Goal: Transaction & Acquisition: Book appointment/travel/reservation

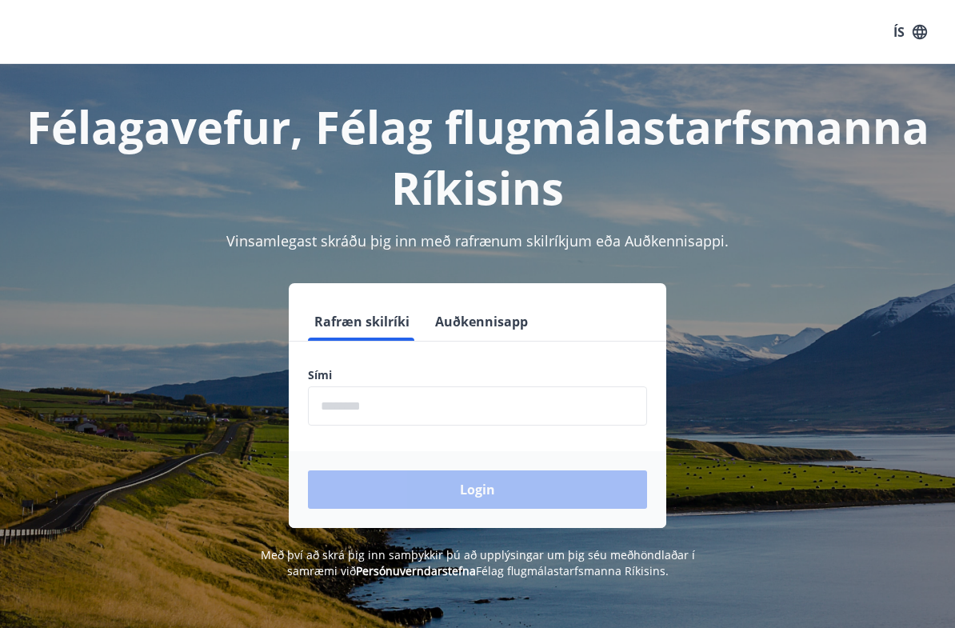
click at [359, 416] on input "phone" at bounding box center [477, 405] width 339 height 39
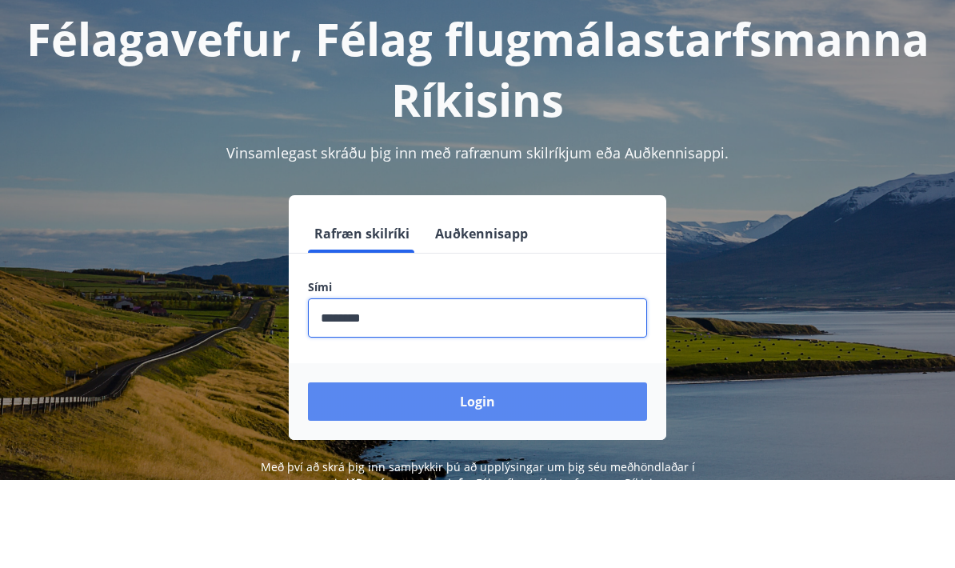
type input "********"
click at [554, 470] on button "Login" at bounding box center [477, 489] width 339 height 38
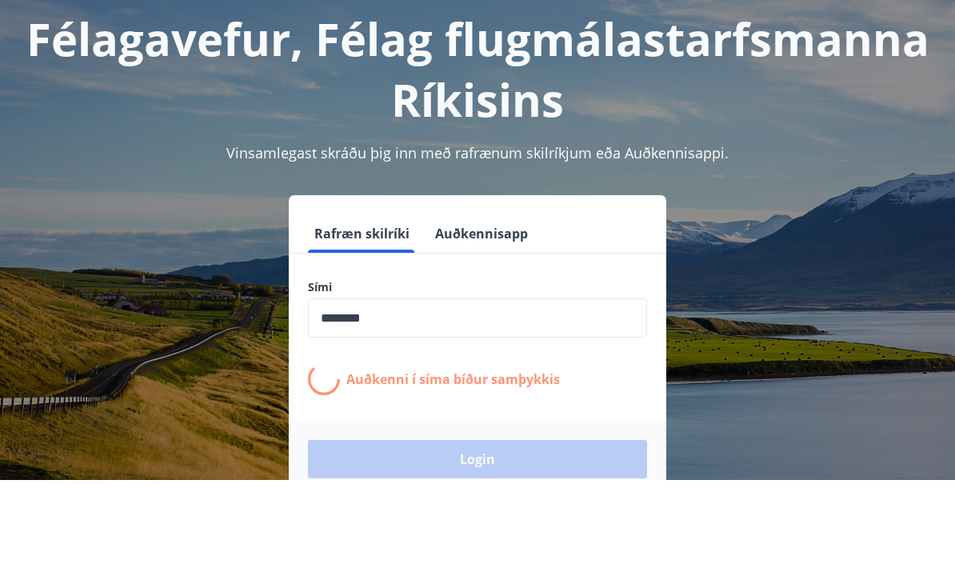
scroll to position [88, 0]
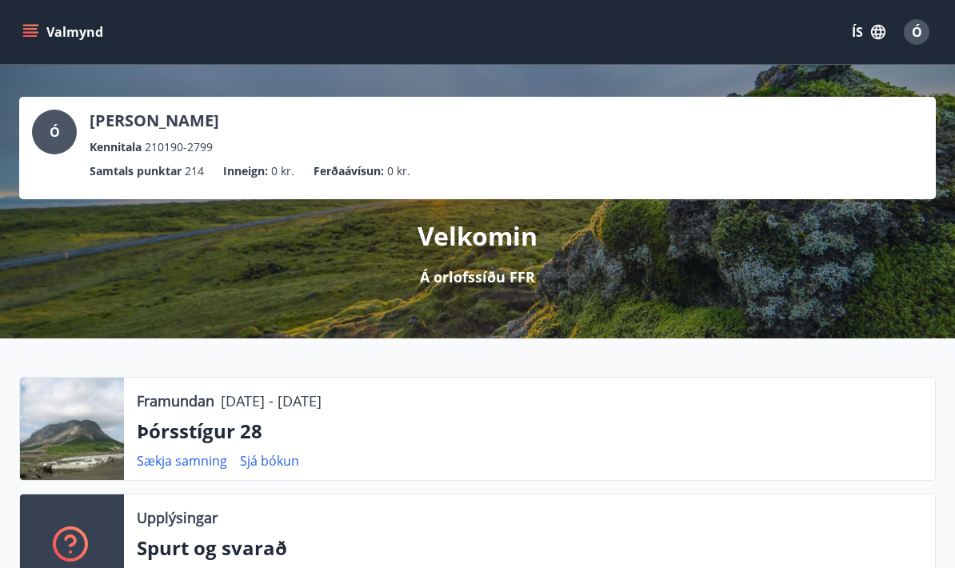
click at [201, 433] on p "Þórsstígur 28" at bounding box center [530, 431] width 786 height 27
click at [26, 430] on div at bounding box center [72, 429] width 104 height 102
click at [61, 425] on div at bounding box center [72, 429] width 104 height 102
click at [26, 42] on button "Valmynd" at bounding box center [64, 32] width 90 height 29
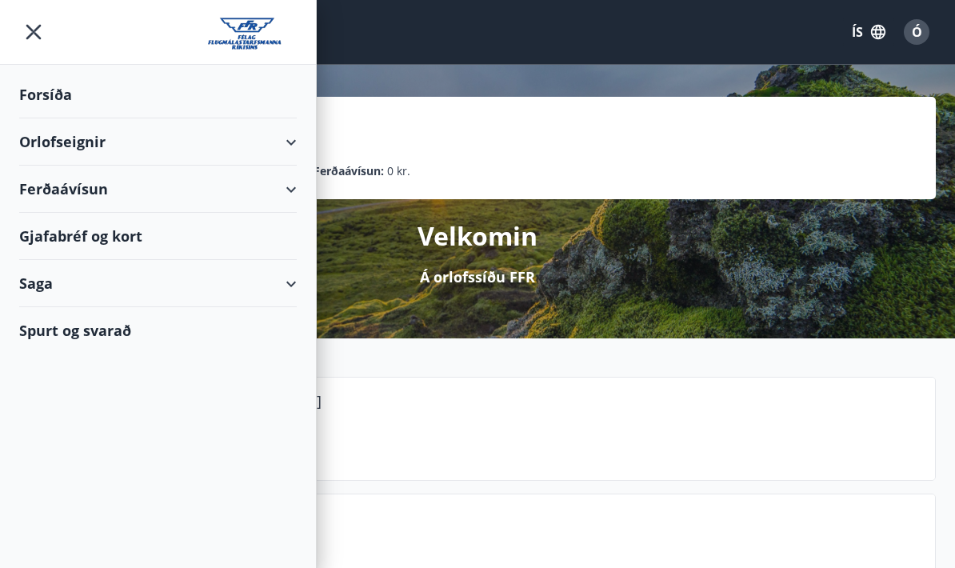
click at [78, 144] on div "Orlofseignir" at bounding box center [158, 141] width 278 height 47
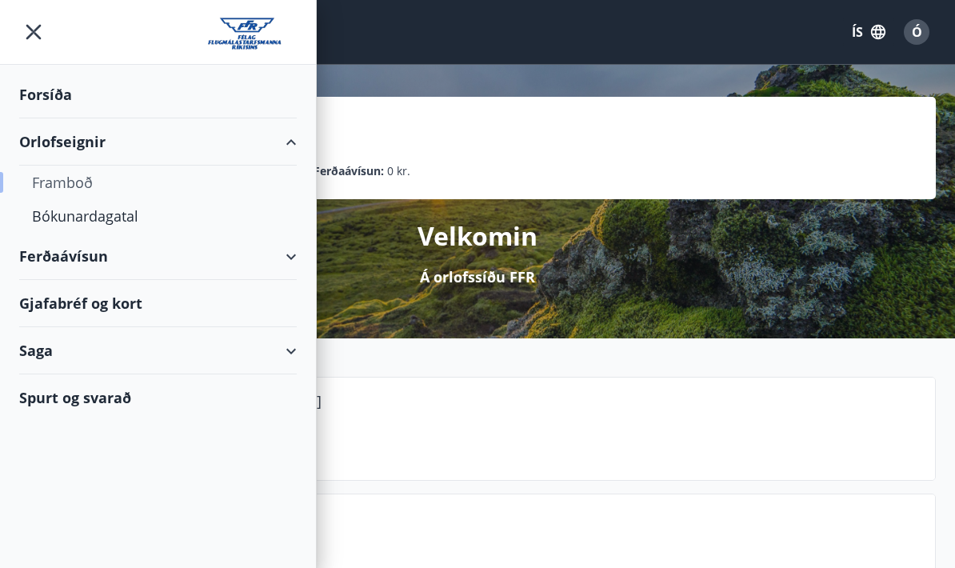
click at [74, 183] on div "Framboð" at bounding box center [158, 183] width 252 height 34
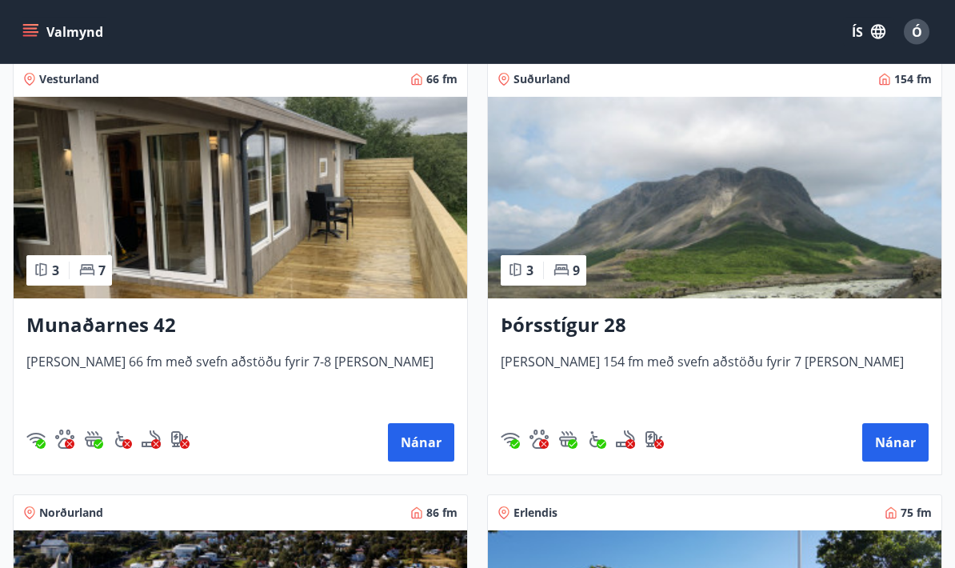
scroll to position [295, 0]
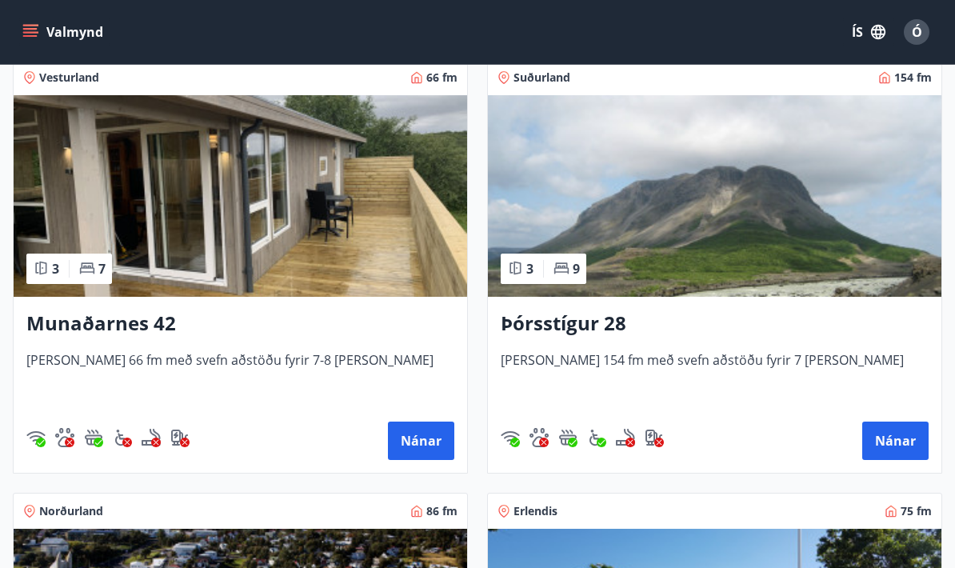
click at [591, 325] on h3 "Þórsstígur 28" at bounding box center [715, 324] width 428 height 29
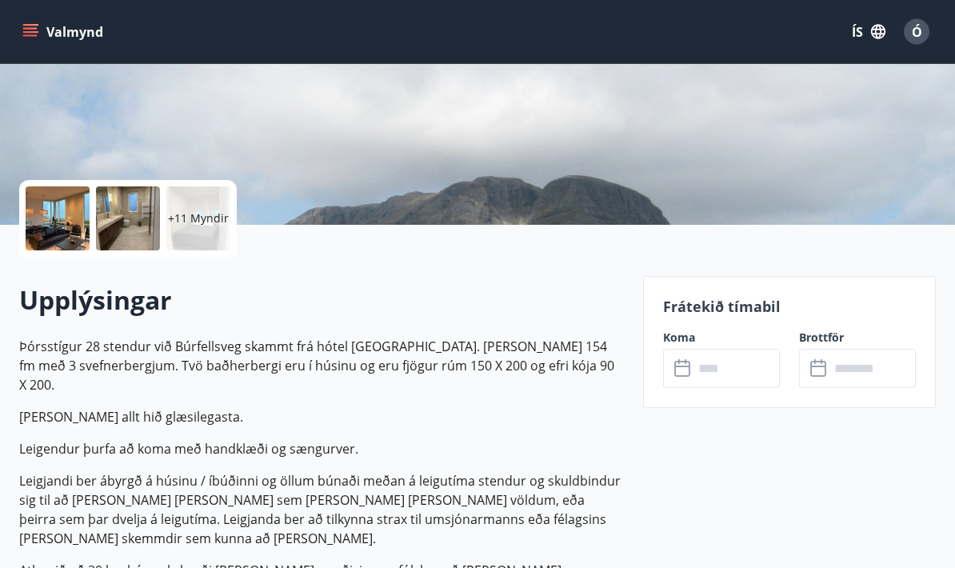
scroll to position [255, 0]
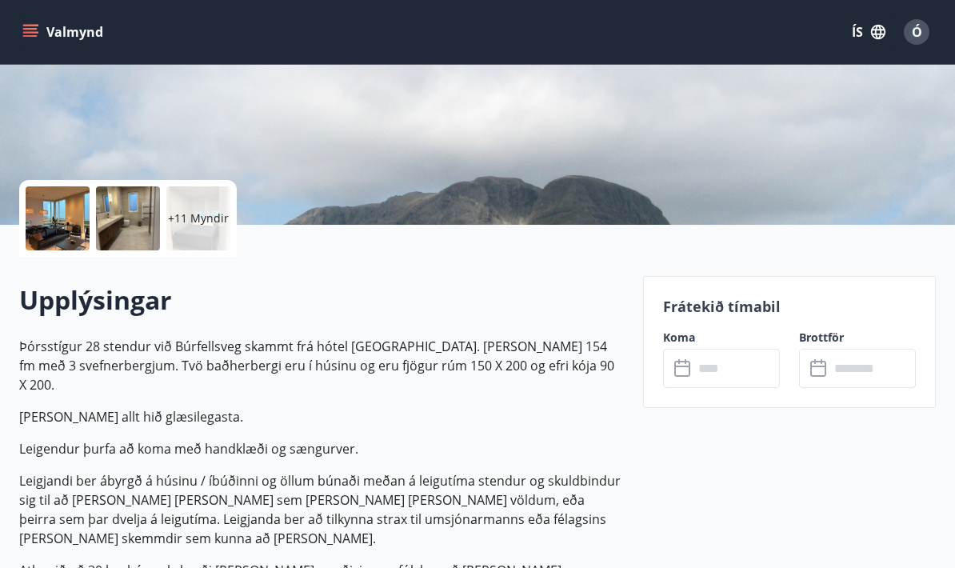
click at [63, 233] on div at bounding box center [58, 218] width 64 height 64
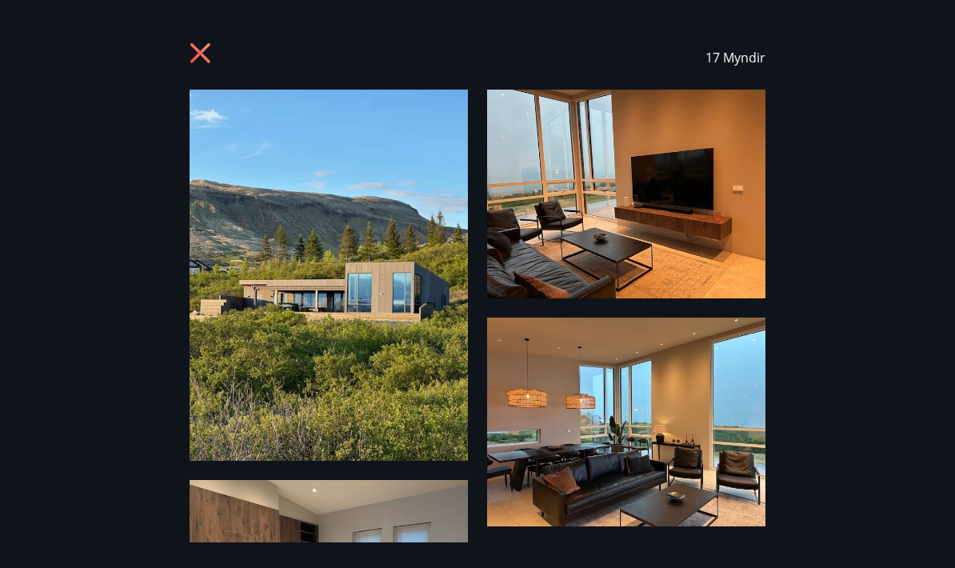
click at [294, 186] on img at bounding box center [329, 275] width 278 height 371
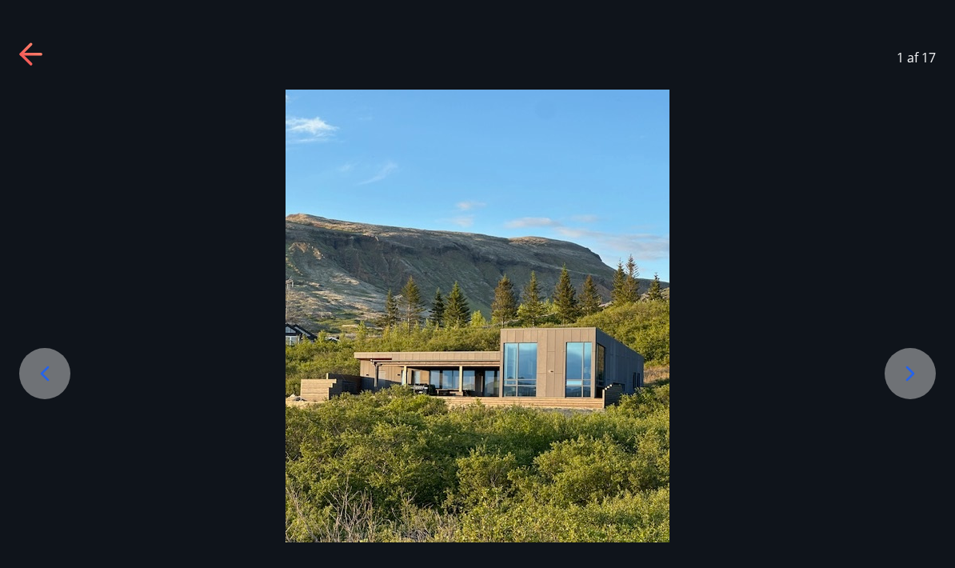
click at [906, 386] on icon at bounding box center [911, 374] width 26 height 26
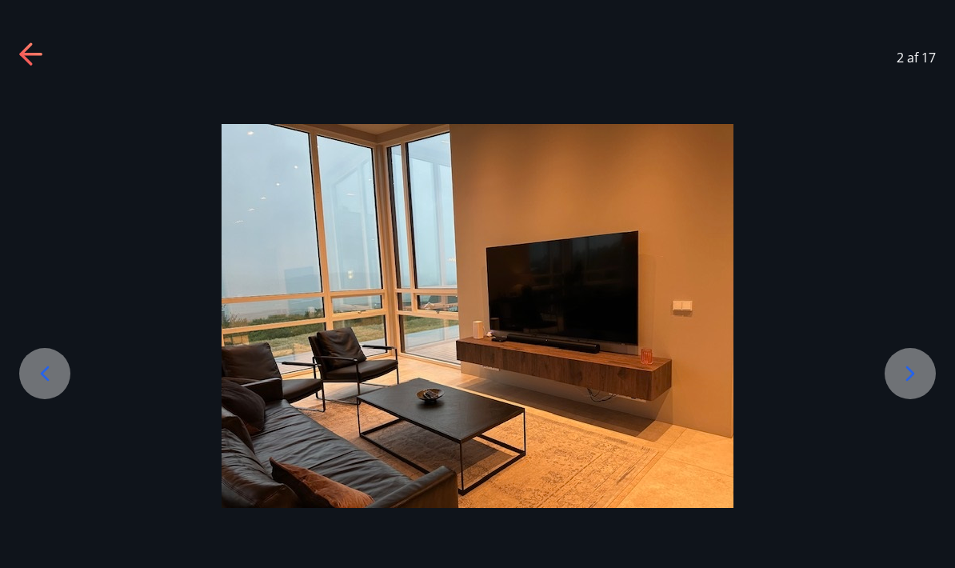
click at [910, 382] on icon at bounding box center [910, 373] width 9 height 15
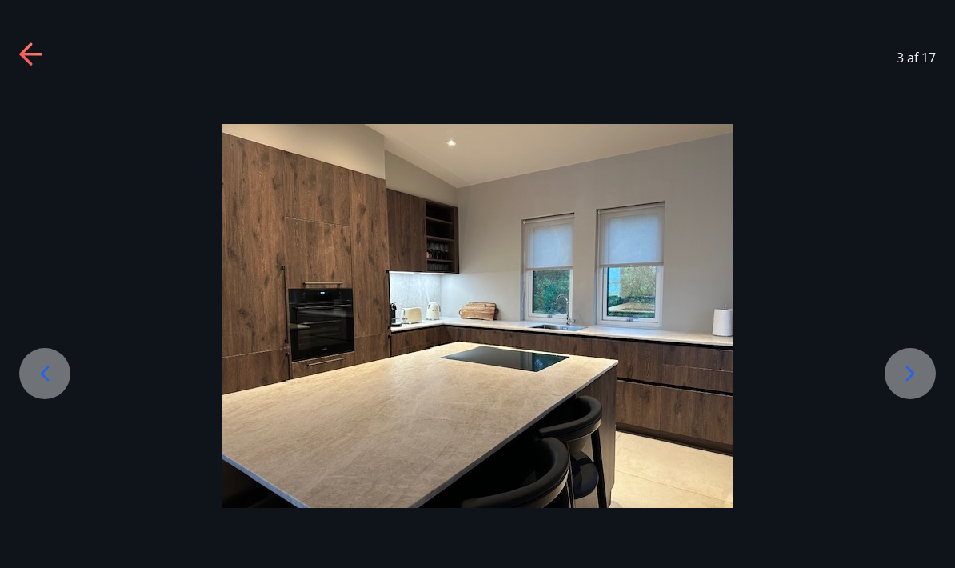
click at [914, 386] on icon at bounding box center [911, 374] width 26 height 26
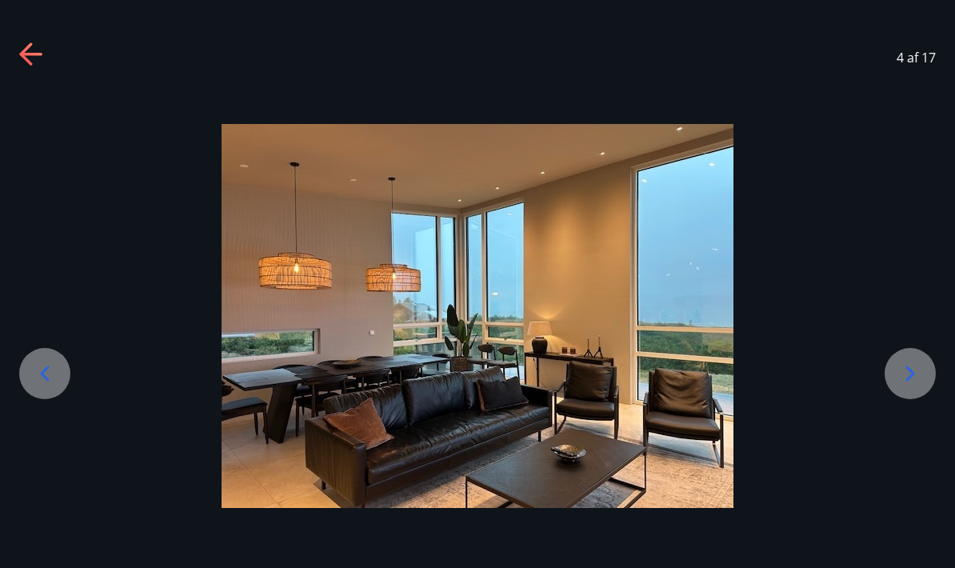
click at [914, 386] on icon at bounding box center [911, 374] width 26 height 26
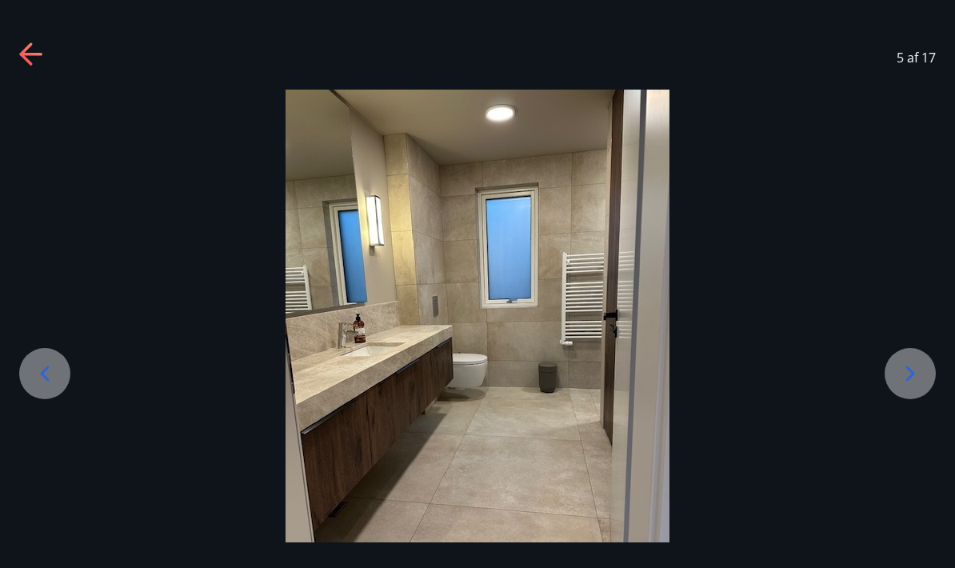
click at [927, 399] on div at bounding box center [910, 373] width 51 height 51
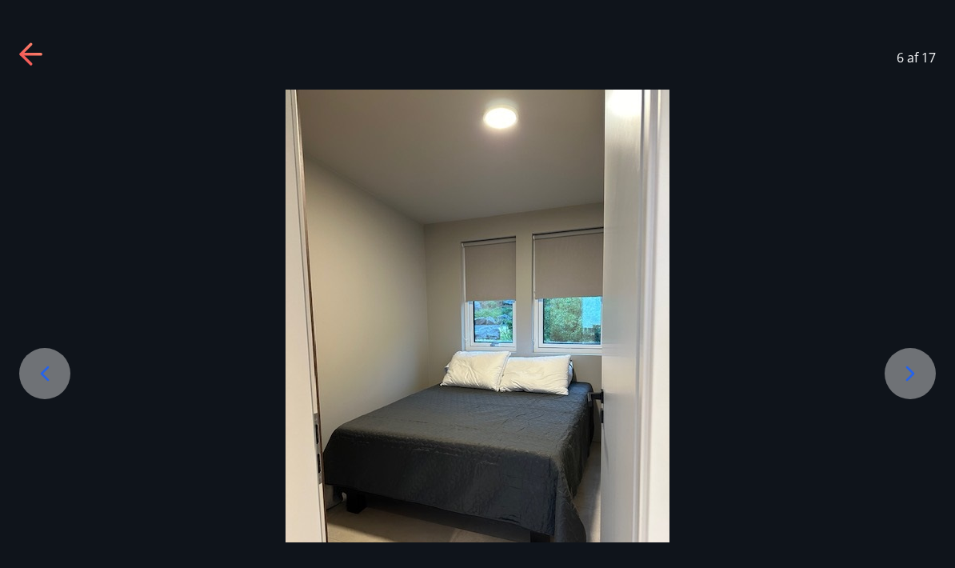
click at [919, 386] on icon at bounding box center [911, 374] width 26 height 26
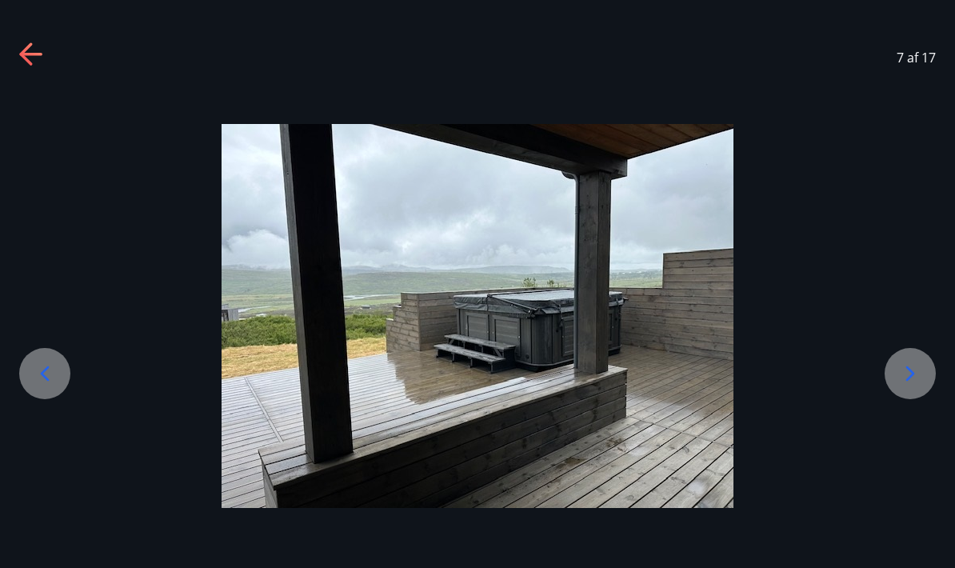
click at [914, 386] on icon at bounding box center [911, 374] width 26 height 26
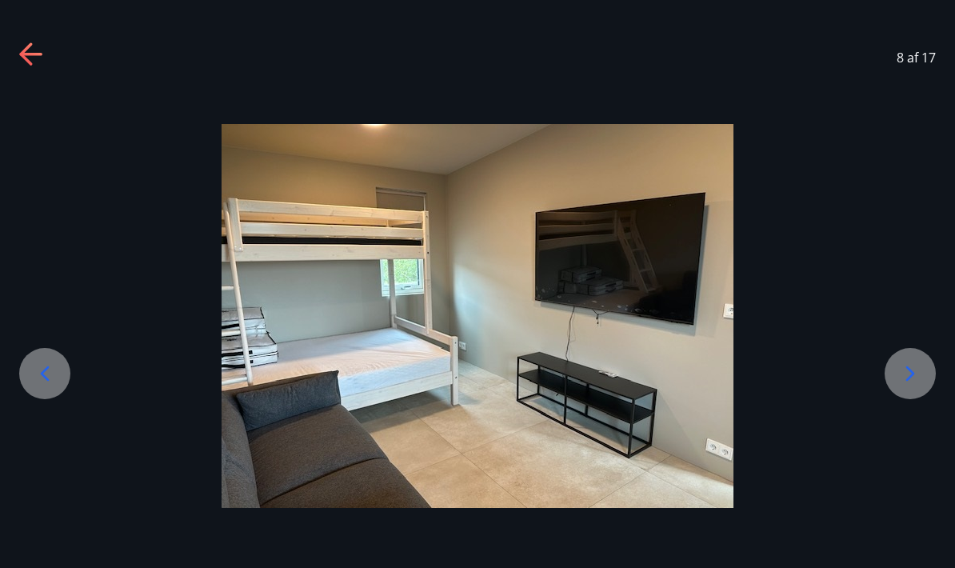
click at [910, 386] on icon at bounding box center [911, 374] width 26 height 26
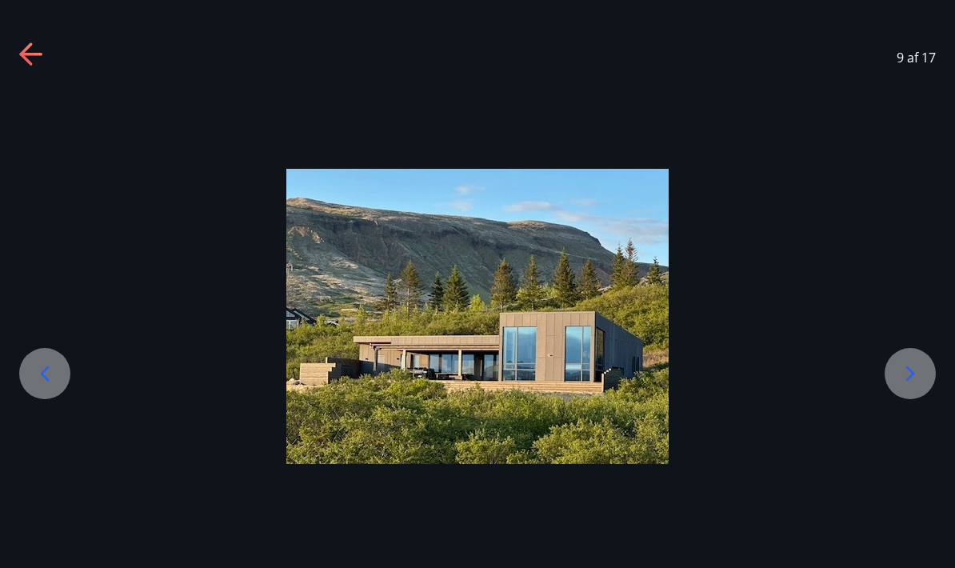
click at [917, 386] on icon at bounding box center [911, 374] width 26 height 26
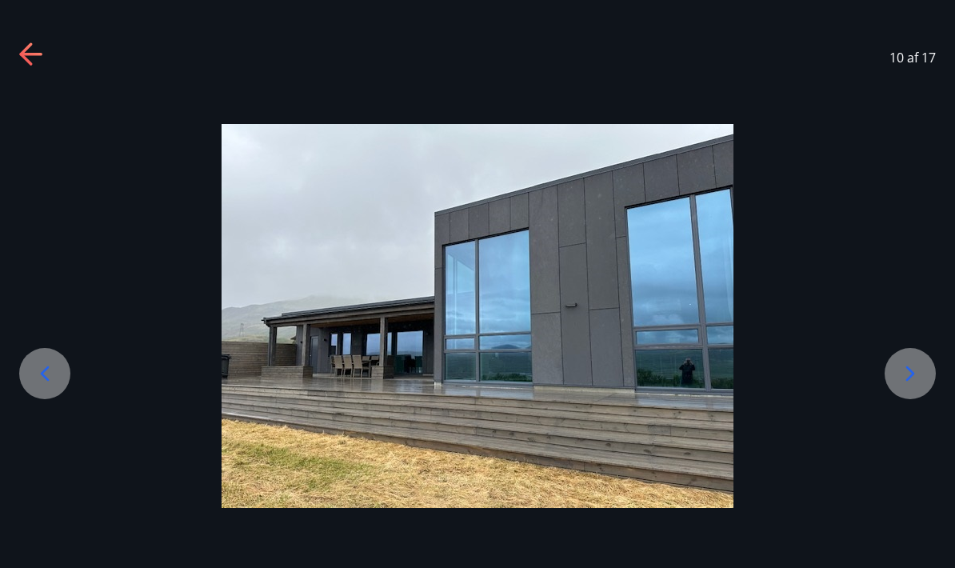
click at [914, 382] on icon at bounding box center [910, 373] width 9 height 15
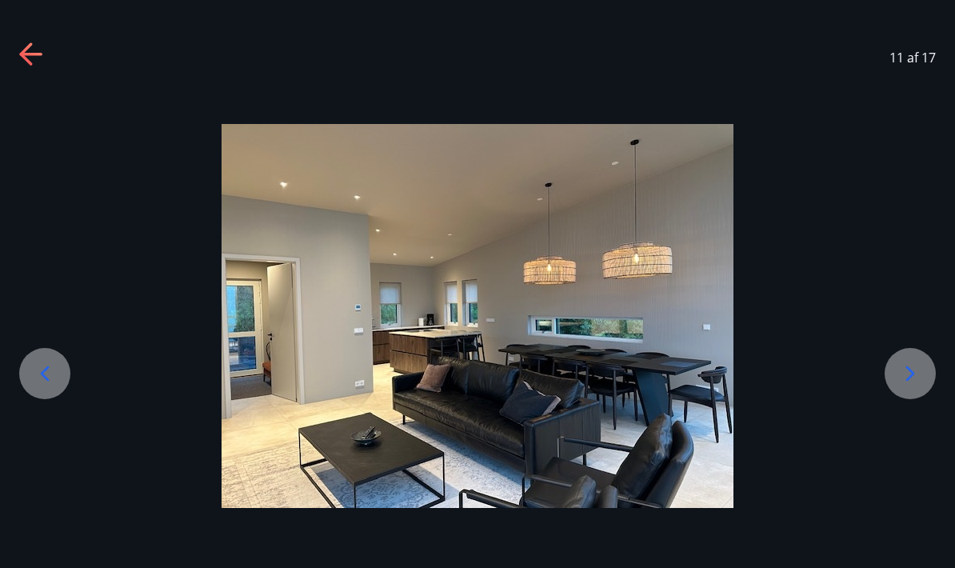
click at [911, 386] on icon at bounding box center [911, 374] width 26 height 26
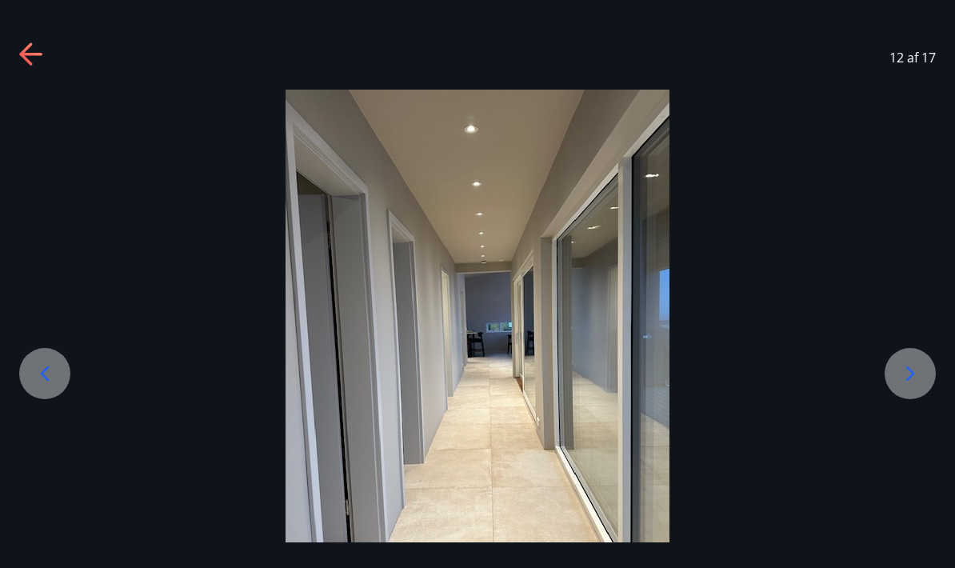
click at [914, 386] on icon at bounding box center [911, 374] width 26 height 26
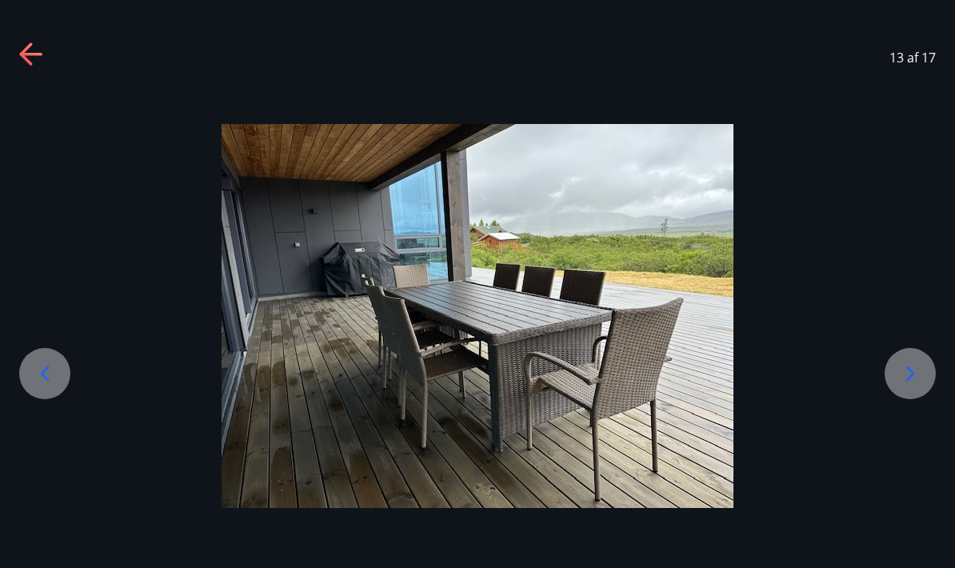
click at [906, 469] on div at bounding box center [477, 316] width 955 height 384
click at [914, 386] on icon at bounding box center [911, 374] width 26 height 26
click at [906, 386] on icon at bounding box center [911, 374] width 26 height 26
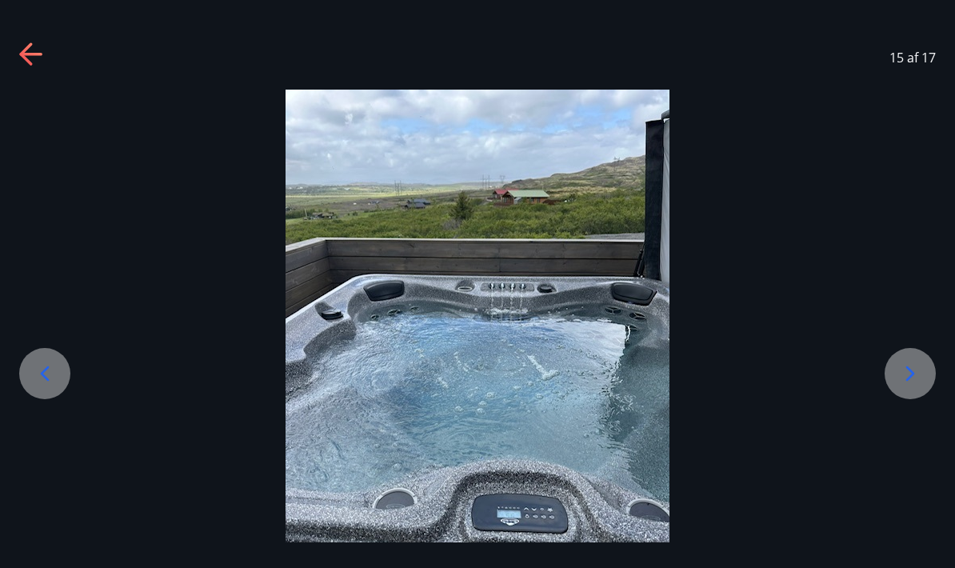
click at [918, 386] on icon at bounding box center [911, 374] width 26 height 26
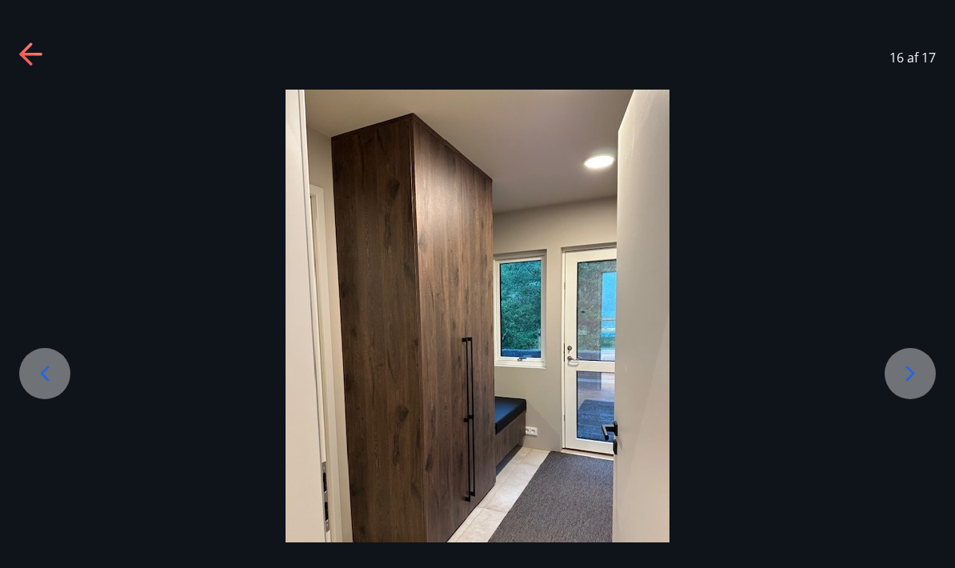
click at [922, 386] on icon at bounding box center [911, 374] width 26 height 26
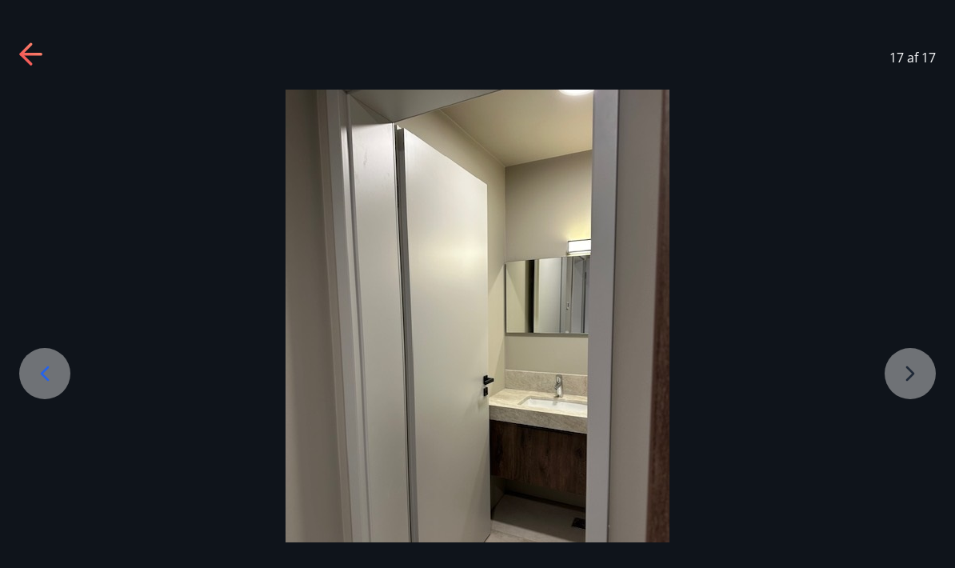
scroll to position [0, 0]
click at [43, 44] on icon at bounding box center [32, 55] width 26 height 26
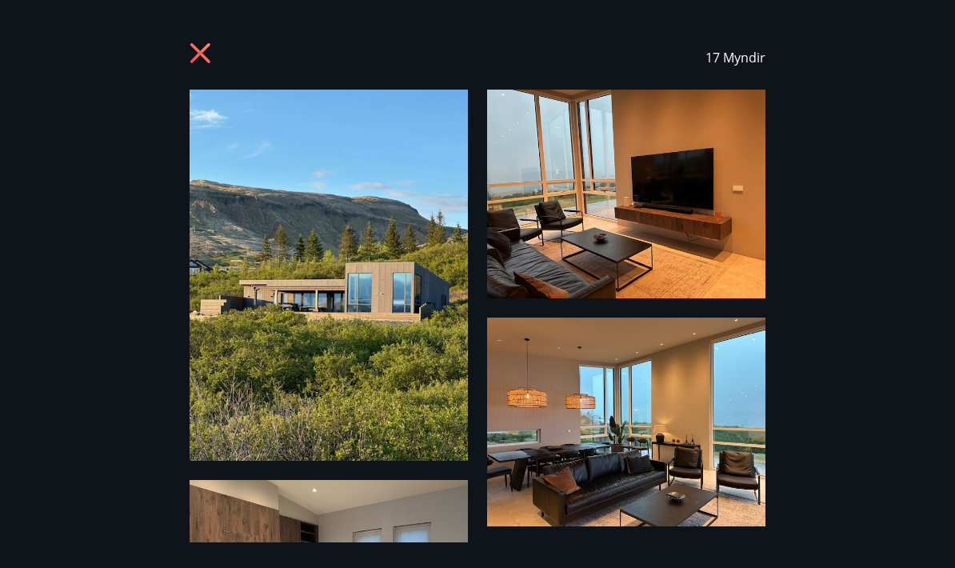
click at [201, 50] on icon at bounding box center [203, 55] width 26 height 26
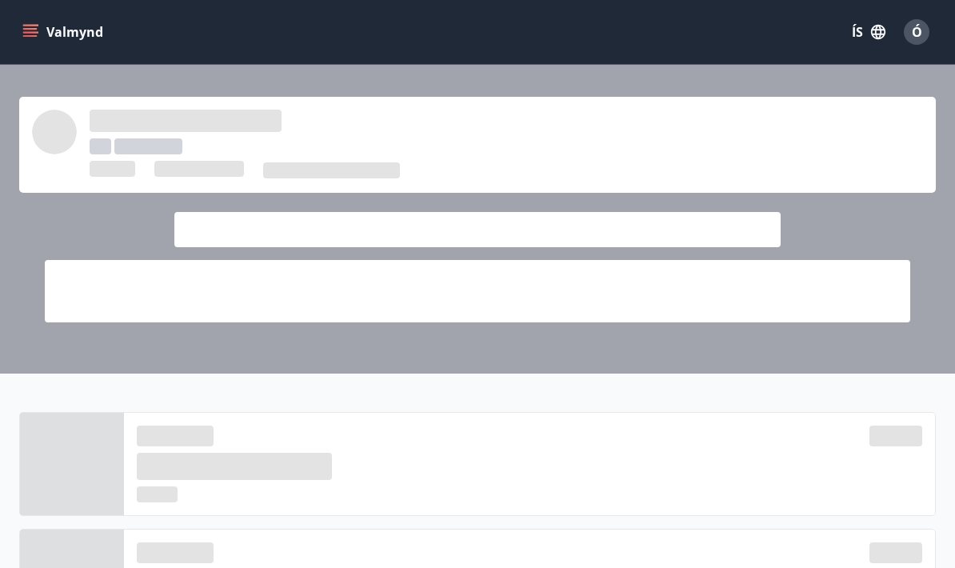
click at [33, 37] on icon "menu" at bounding box center [30, 36] width 14 height 2
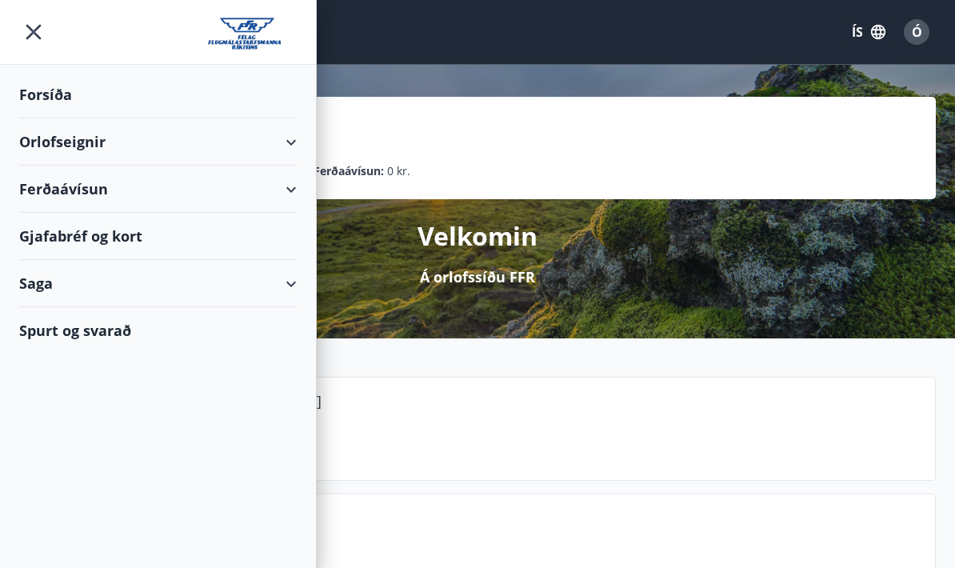
click at [32, 26] on icon "menu" at bounding box center [33, 32] width 29 height 29
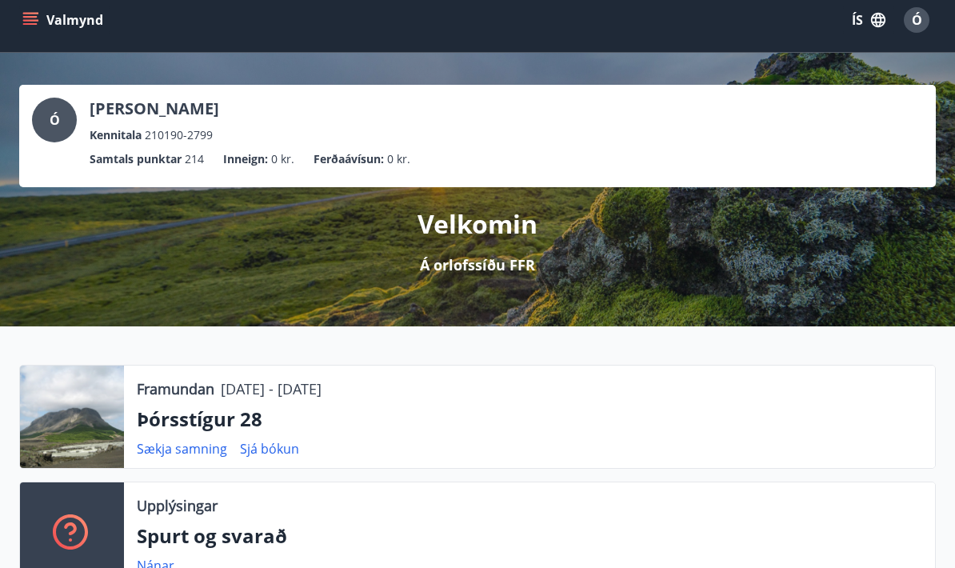
scroll to position [12, 0]
click at [268, 450] on link "Sjá bókun" at bounding box center [269, 449] width 59 height 18
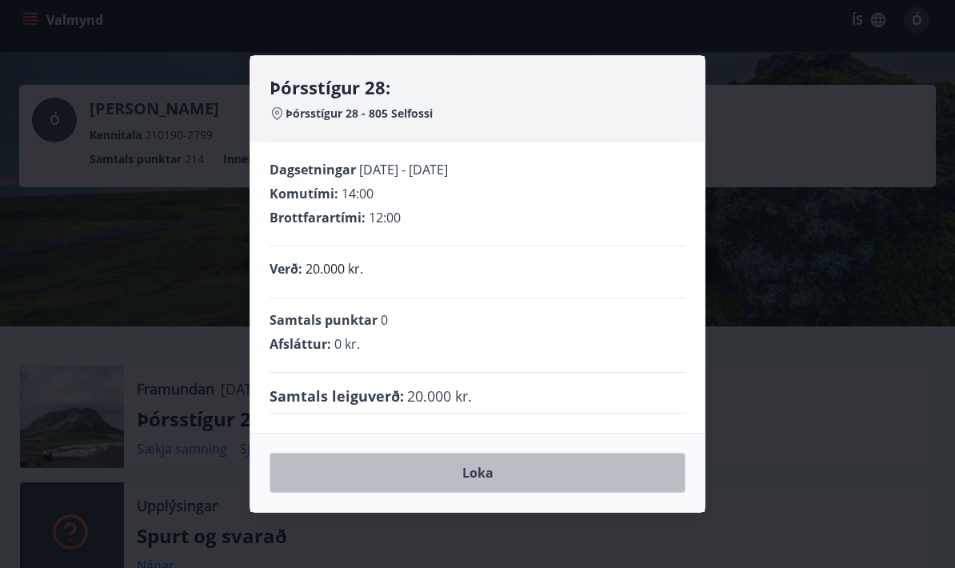
click at [558, 493] on button "Loka" at bounding box center [478, 473] width 416 height 40
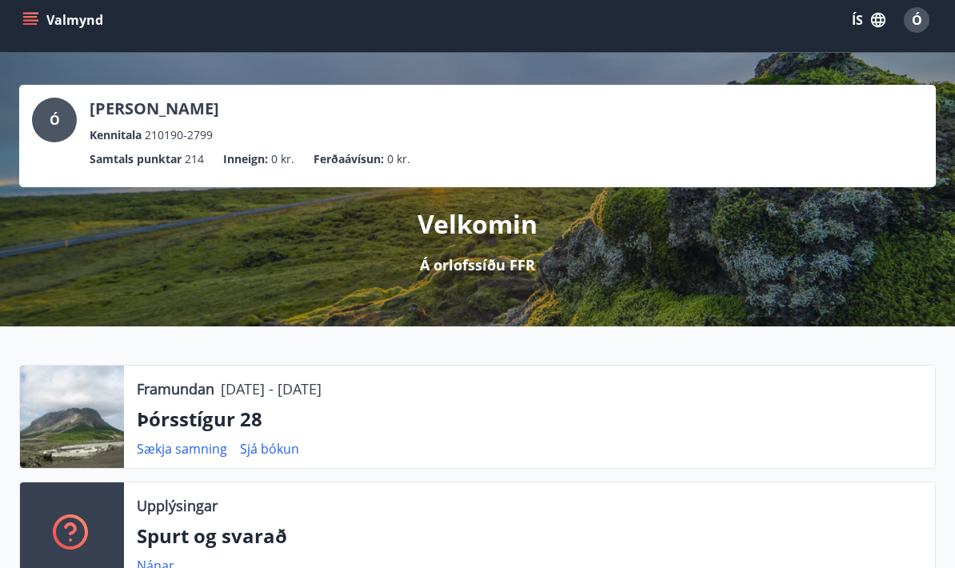
scroll to position [76, 0]
